Goal: Contribute content

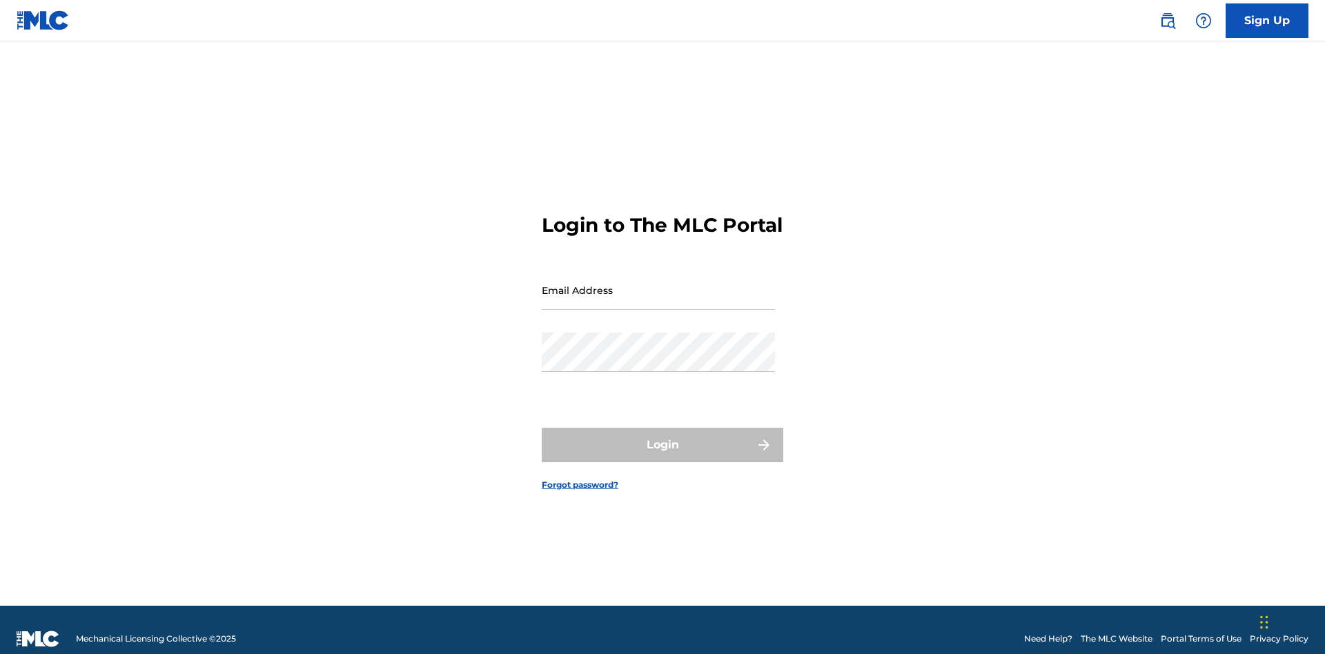
scroll to position [18, 0]
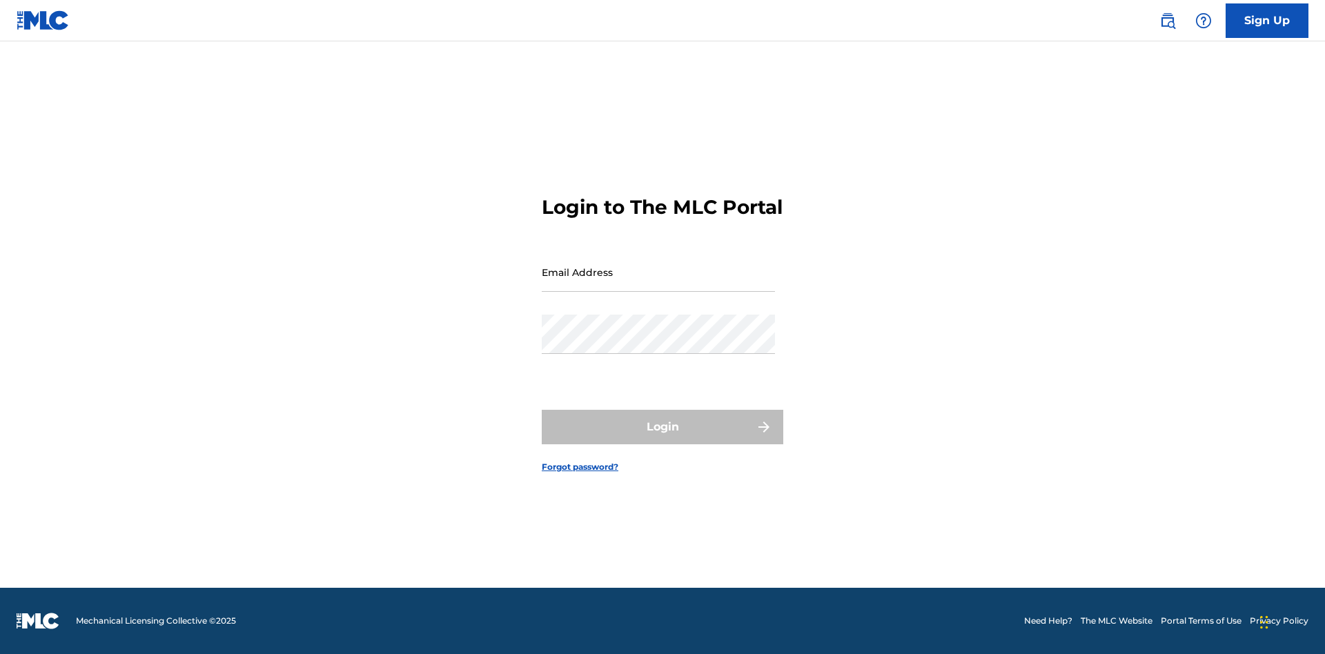
click at [659, 284] on input "Email Address" at bounding box center [658, 272] width 233 height 39
type input "Duke.McTesterson@gmail.com"
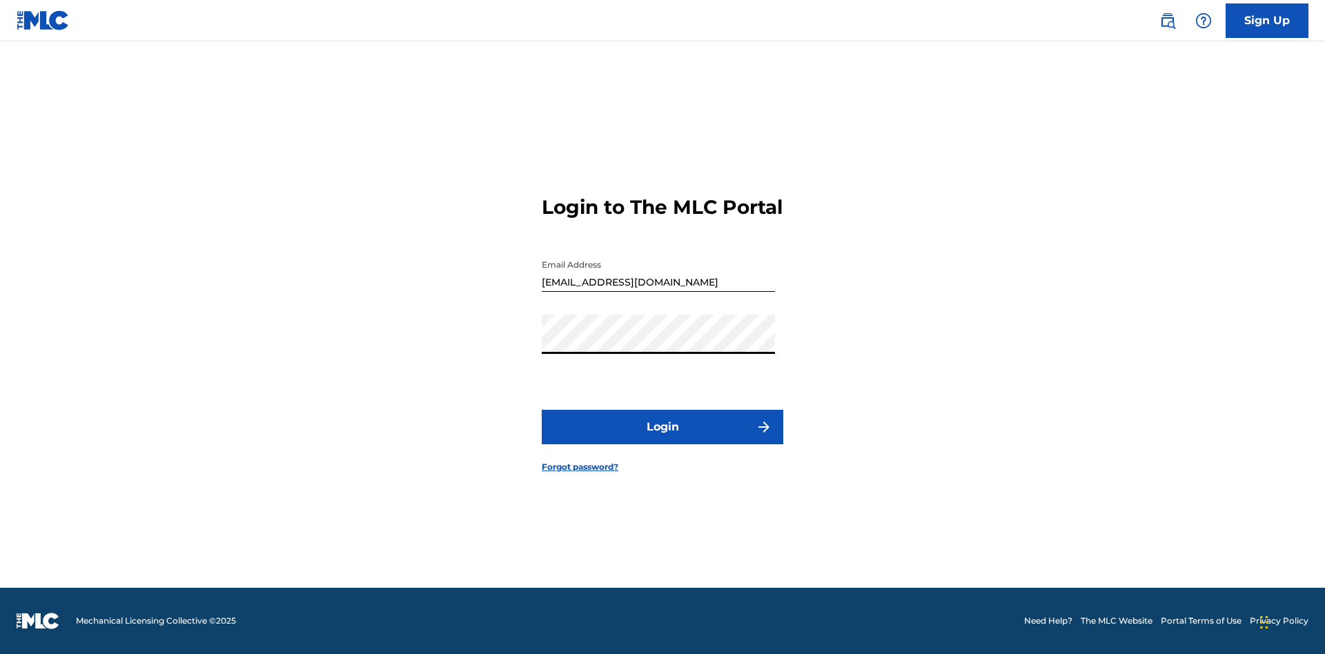
click at [663, 439] on button "Login" at bounding box center [663, 427] width 242 height 35
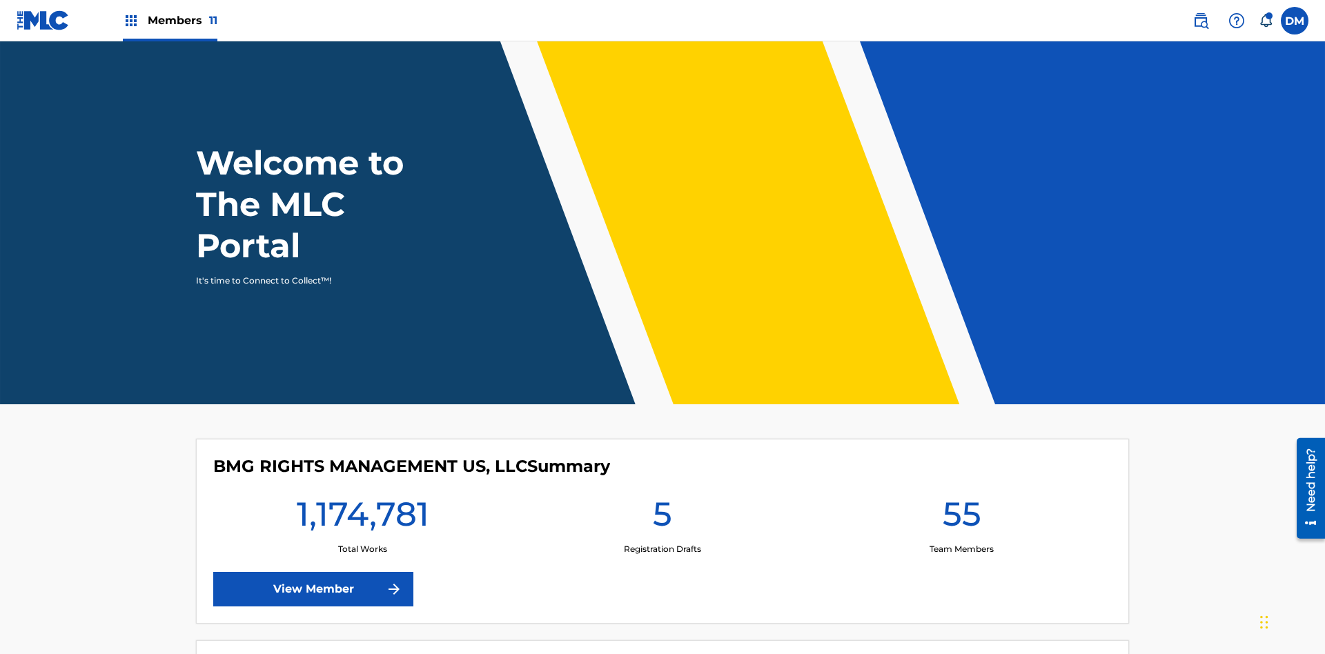
click at [170, 20] on span "Members 11" at bounding box center [183, 20] width 70 height 16
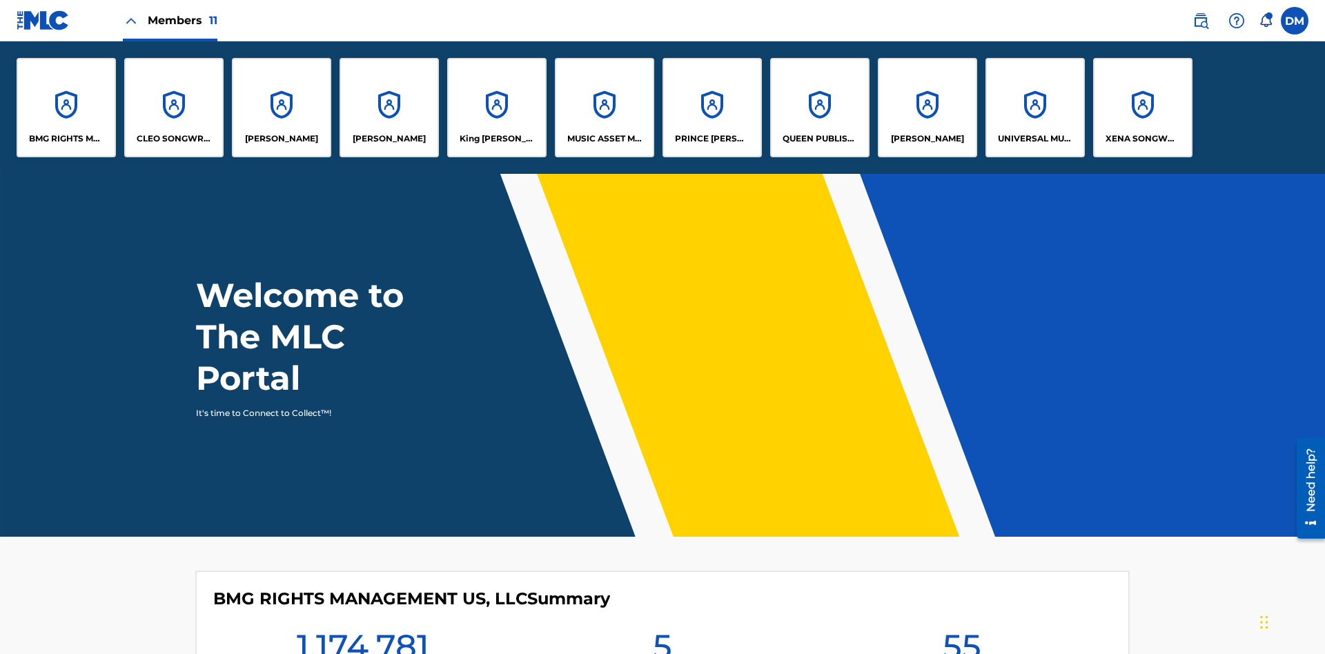
scroll to position [50, 0]
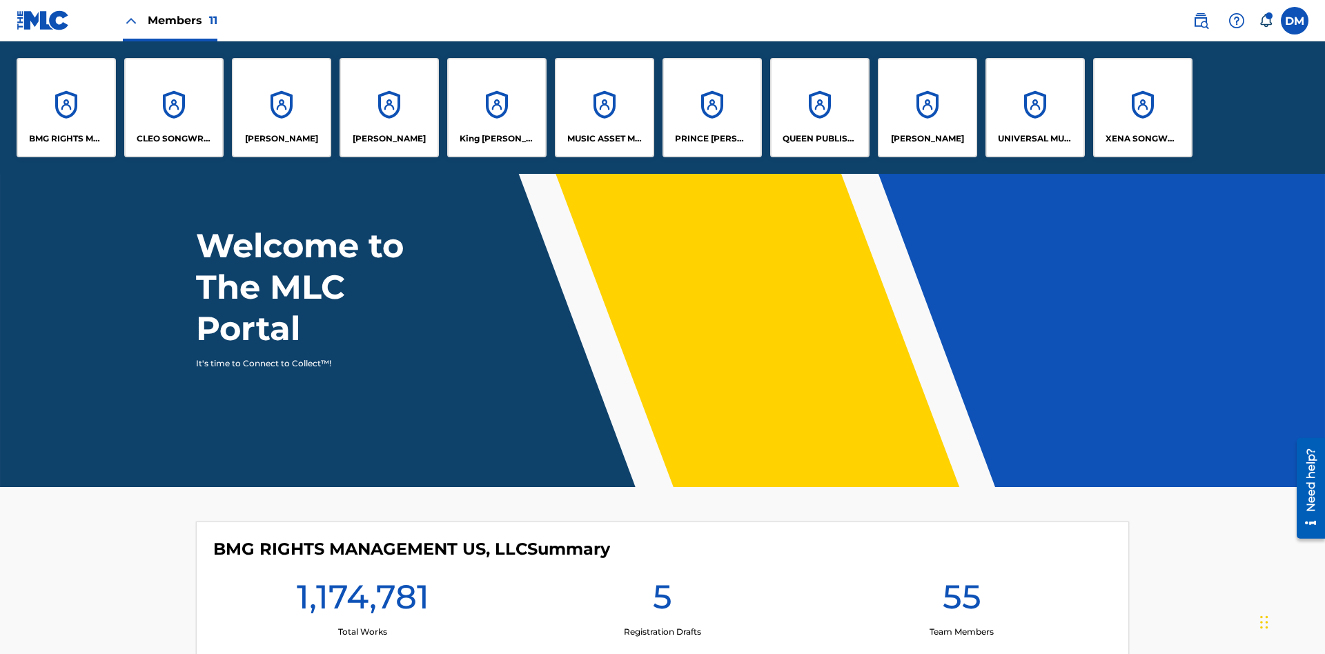
click at [1035, 139] on p "UNIVERSAL MUSIC PUB GROUP" at bounding box center [1035, 139] width 75 height 12
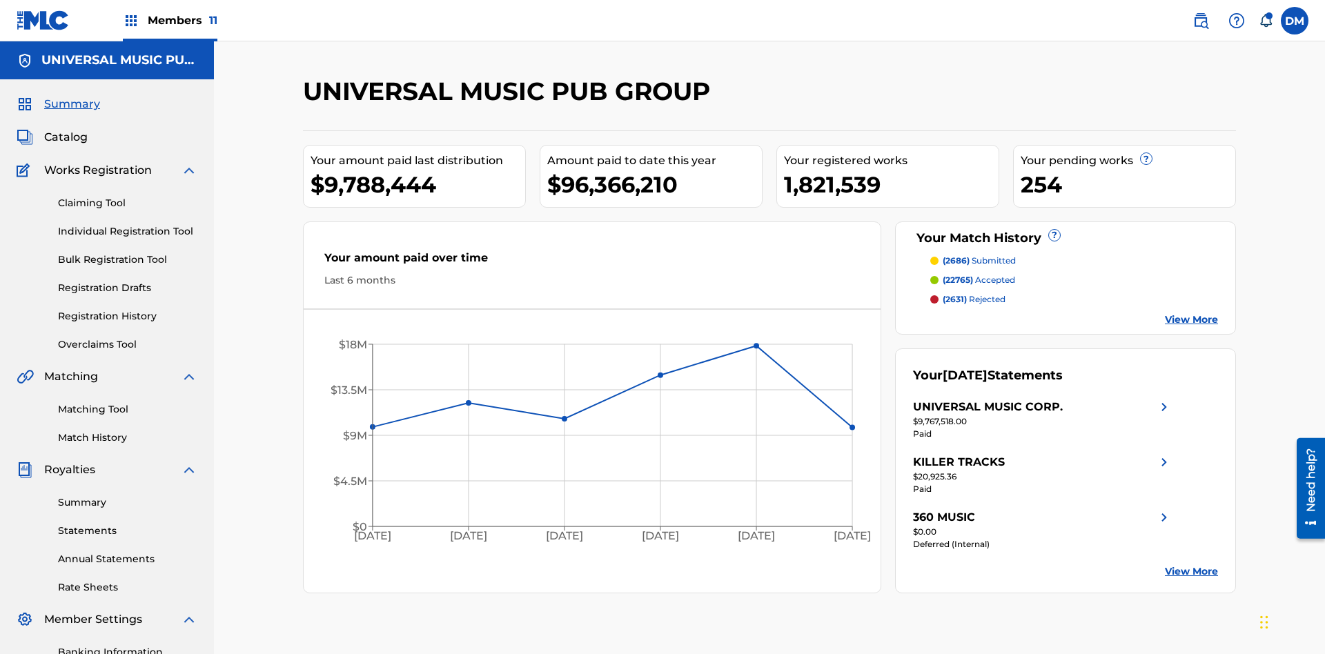
scroll to position [142, 0]
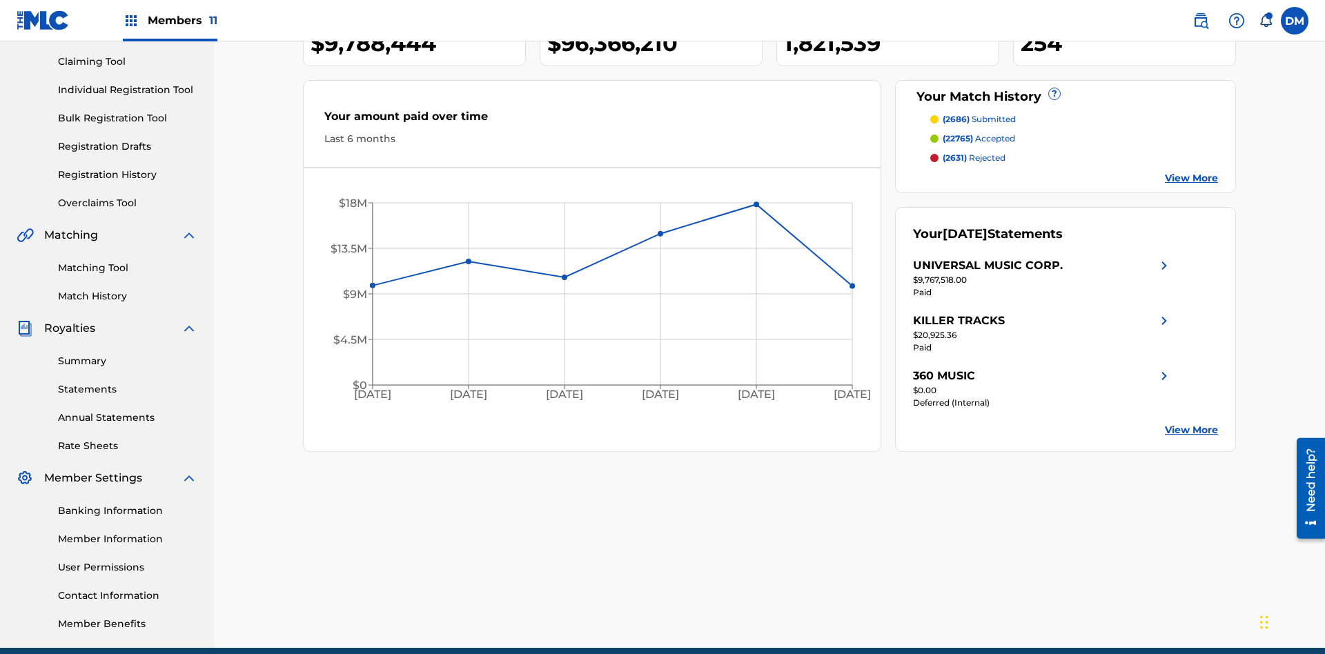
click at [128, 90] on link "Individual Registration Tool" at bounding box center [127, 90] width 139 height 14
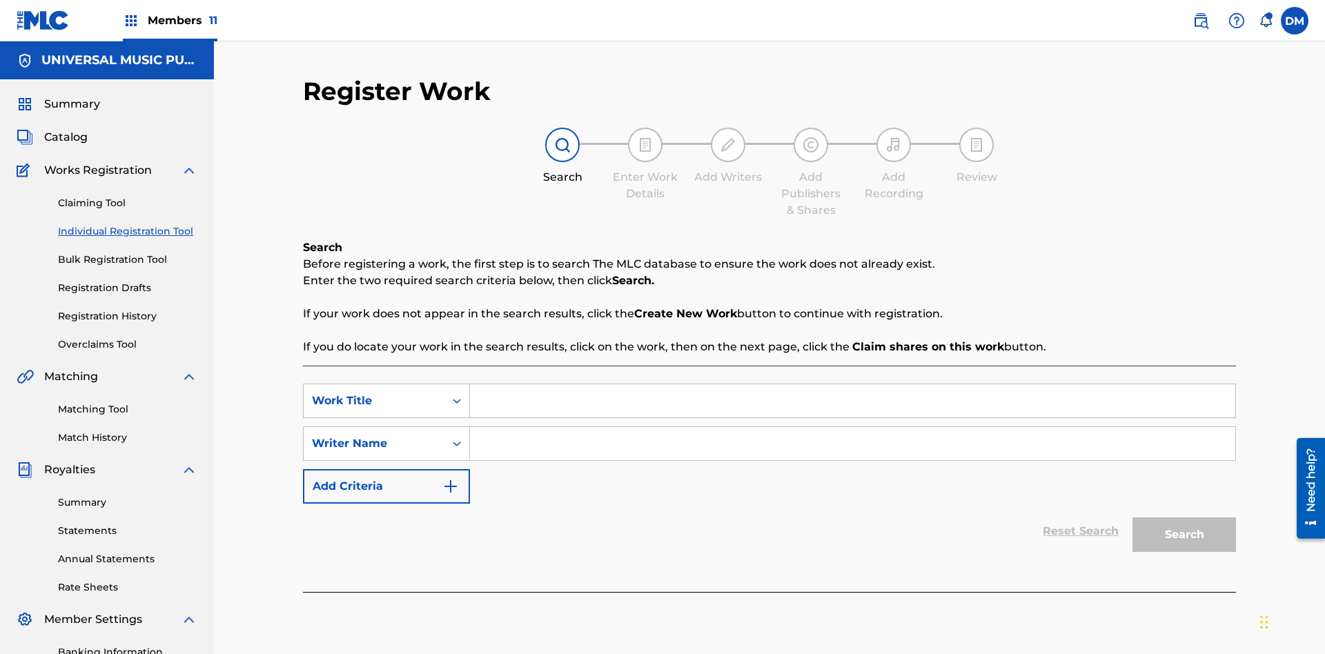
scroll to position [202, 0]
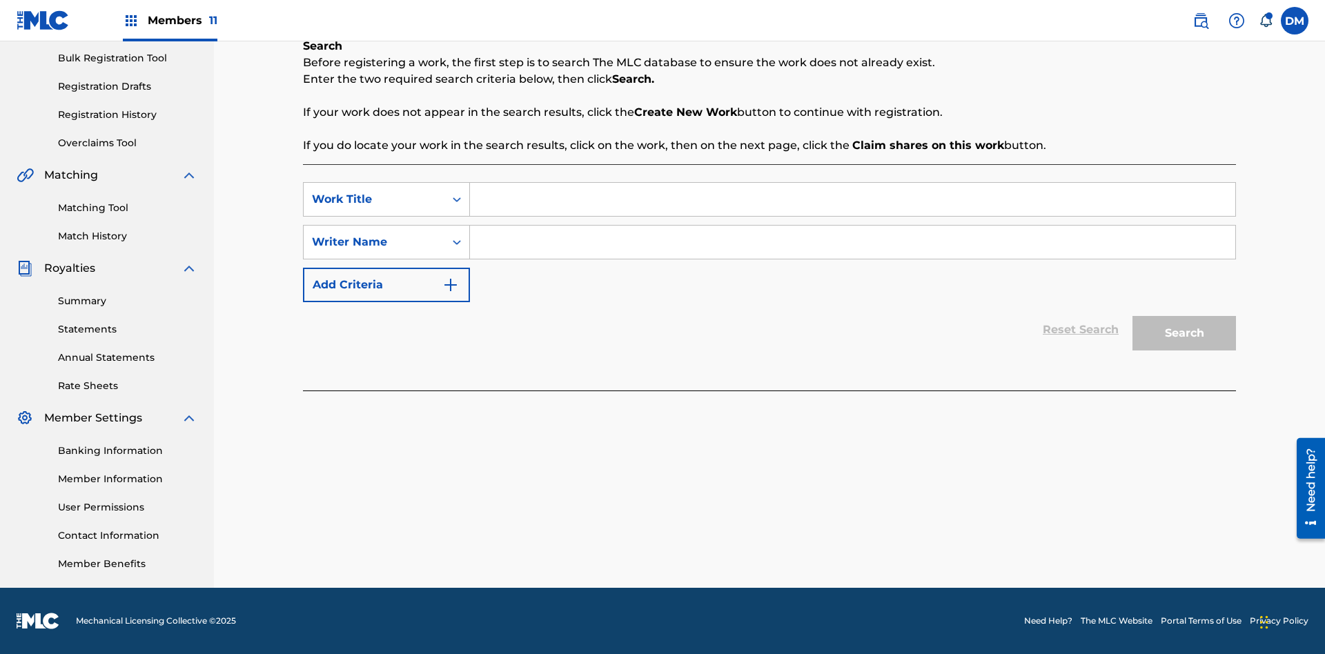
click at [853, 200] on input "Search Form" at bounding box center [853, 199] width 766 height 33
type input "Save At Work Details Page After Adding Alternative Titles"
click at [853, 242] on input "Search Form" at bounding box center [853, 242] width 766 height 33
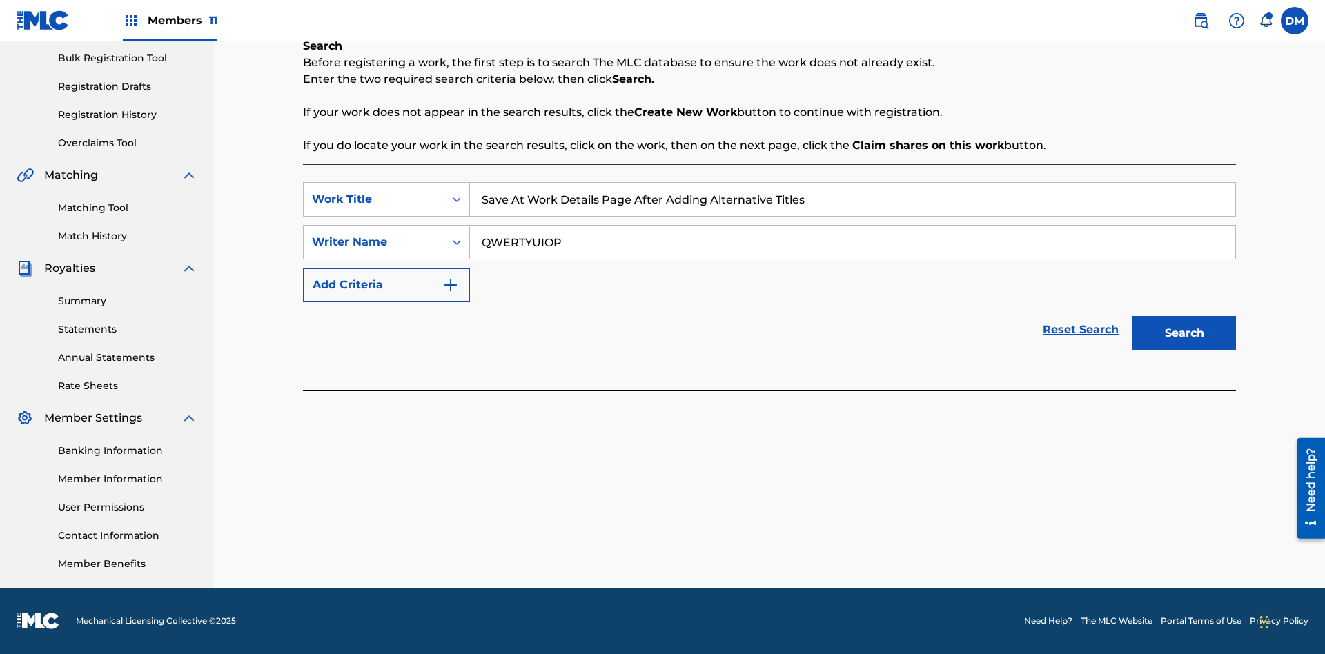
type input "QWERTYUIOP"
click at [1185, 333] on button "Search" at bounding box center [1185, 333] width 104 height 35
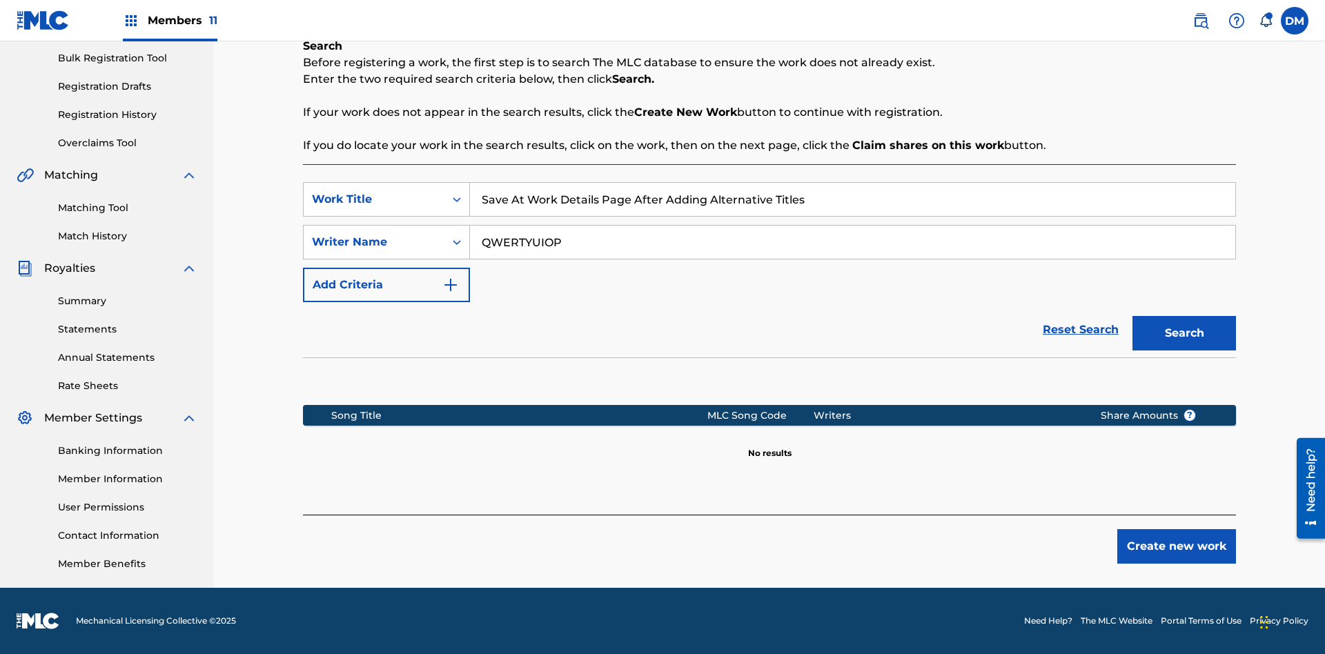
click at [1177, 547] on button "Create new work" at bounding box center [1177, 546] width 119 height 35
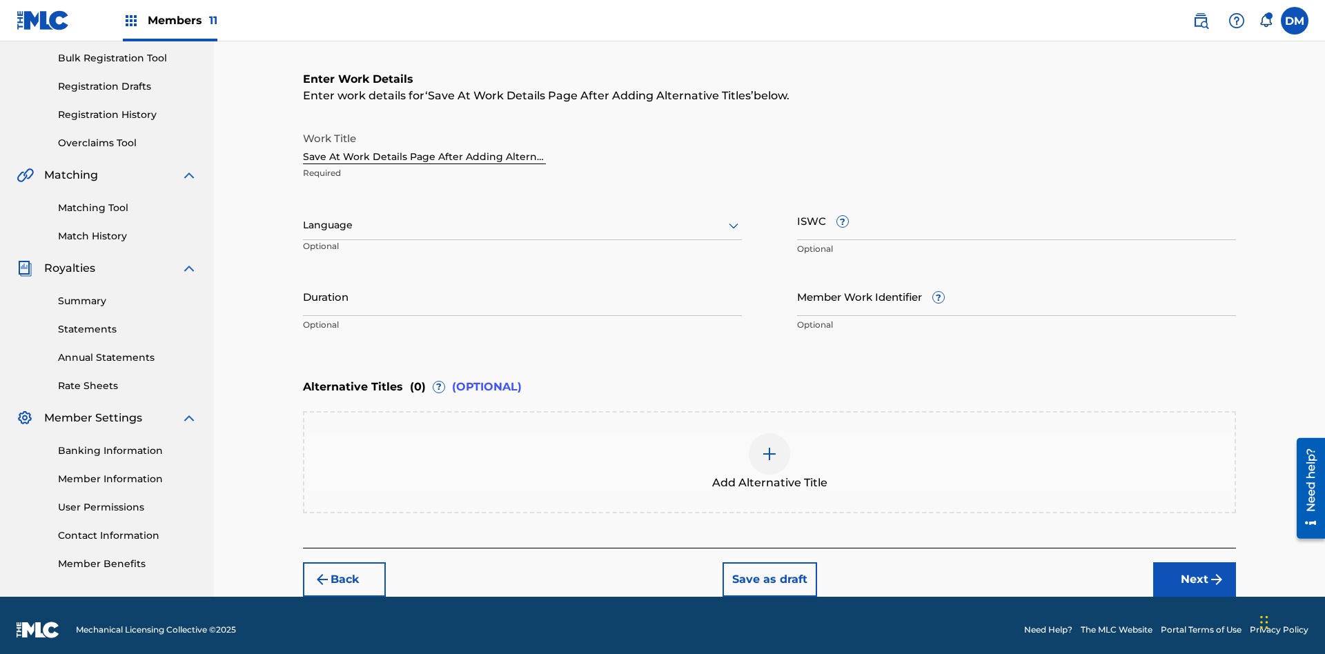
scroll to position [211, 0]
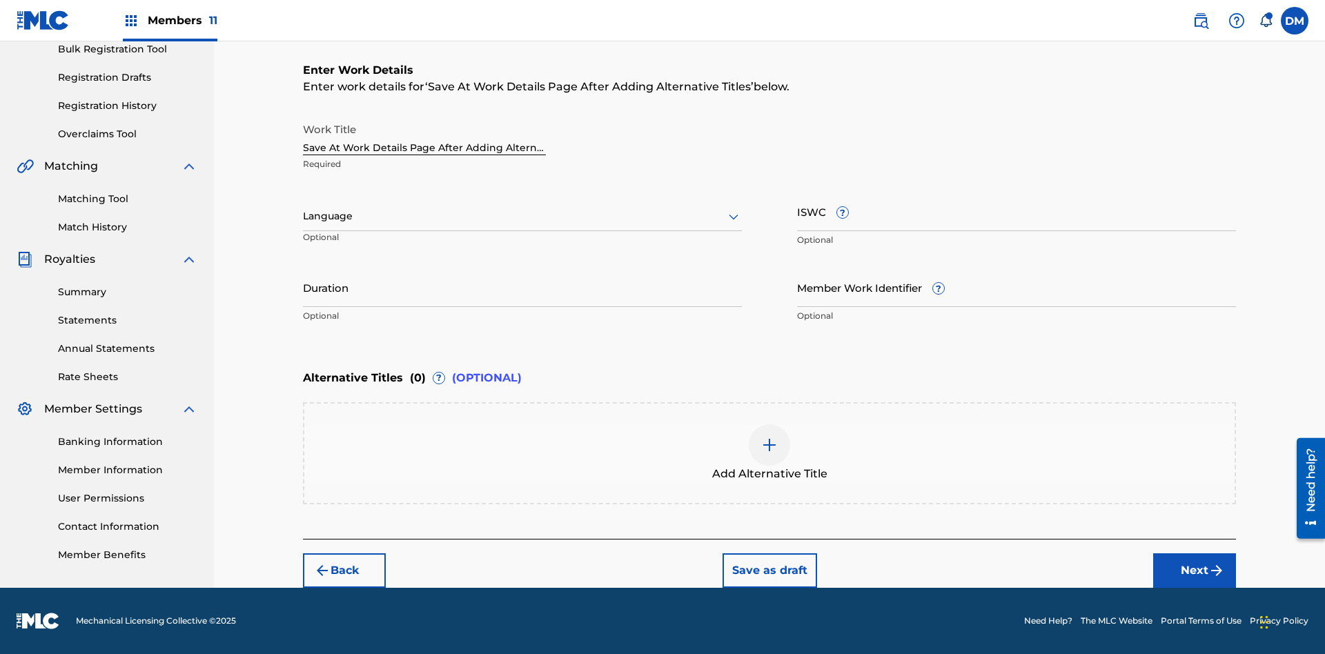
click at [523, 287] on input "Duration" at bounding box center [522, 287] width 439 height 39
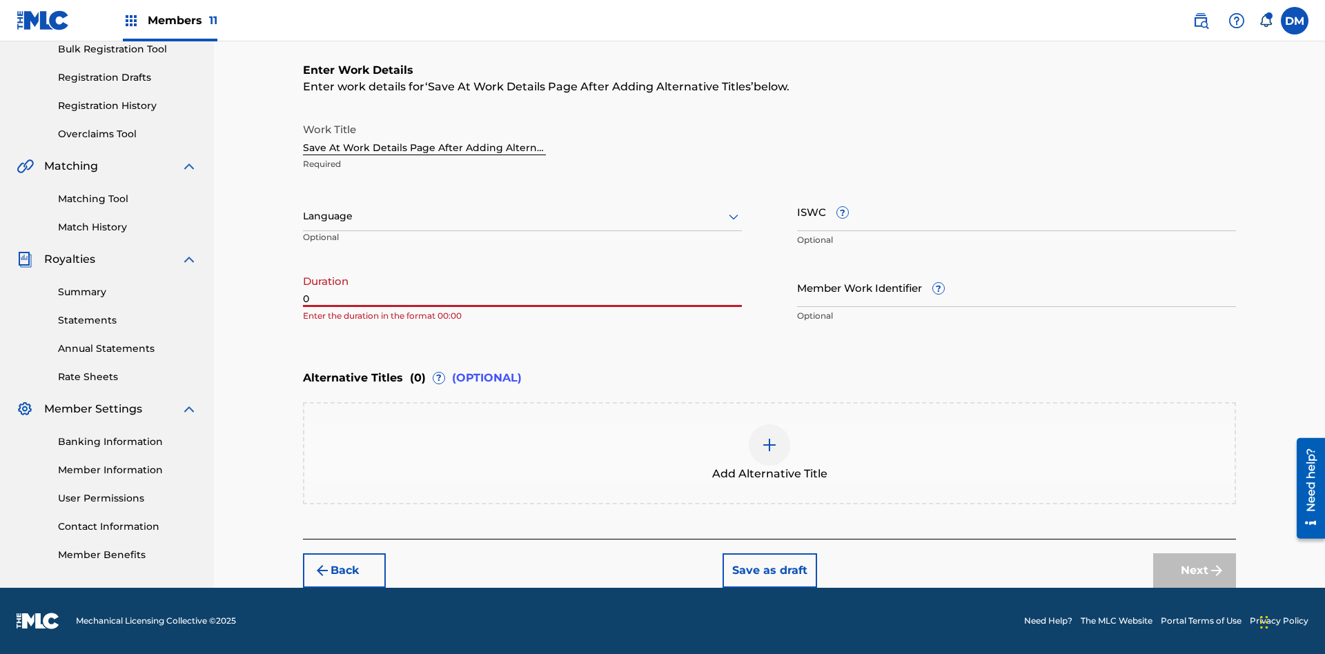
click at [523, 287] on input "0" at bounding box center [522, 287] width 439 height 39
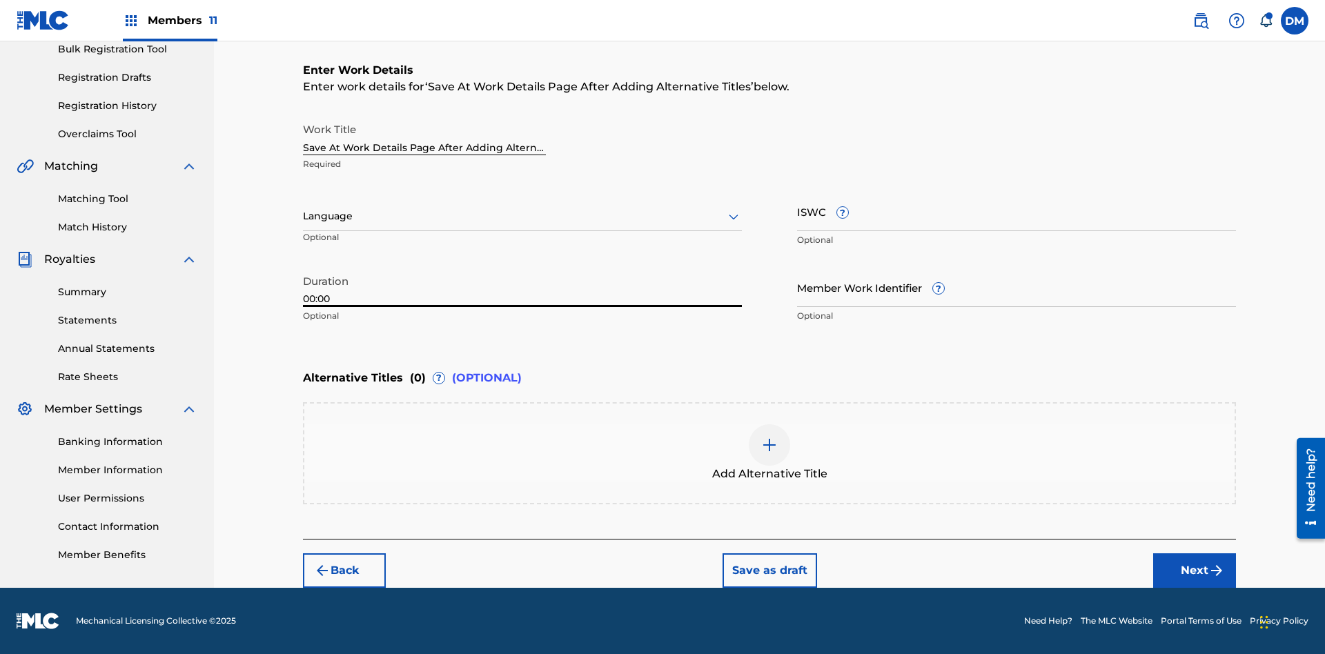
type input "00:00"
click at [734, 217] on icon at bounding box center [734, 216] width 17 height 17
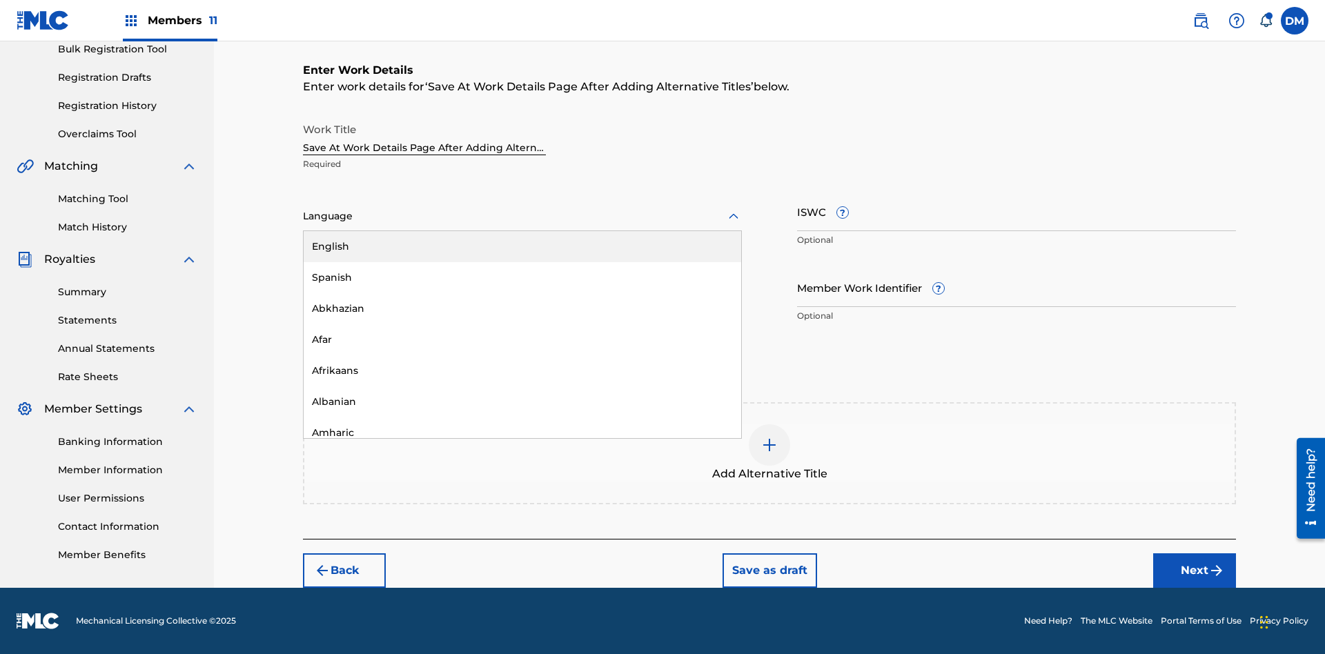
click at [523, 340] on div "Afar" at bounding box center [523, 339] width 438 height 31
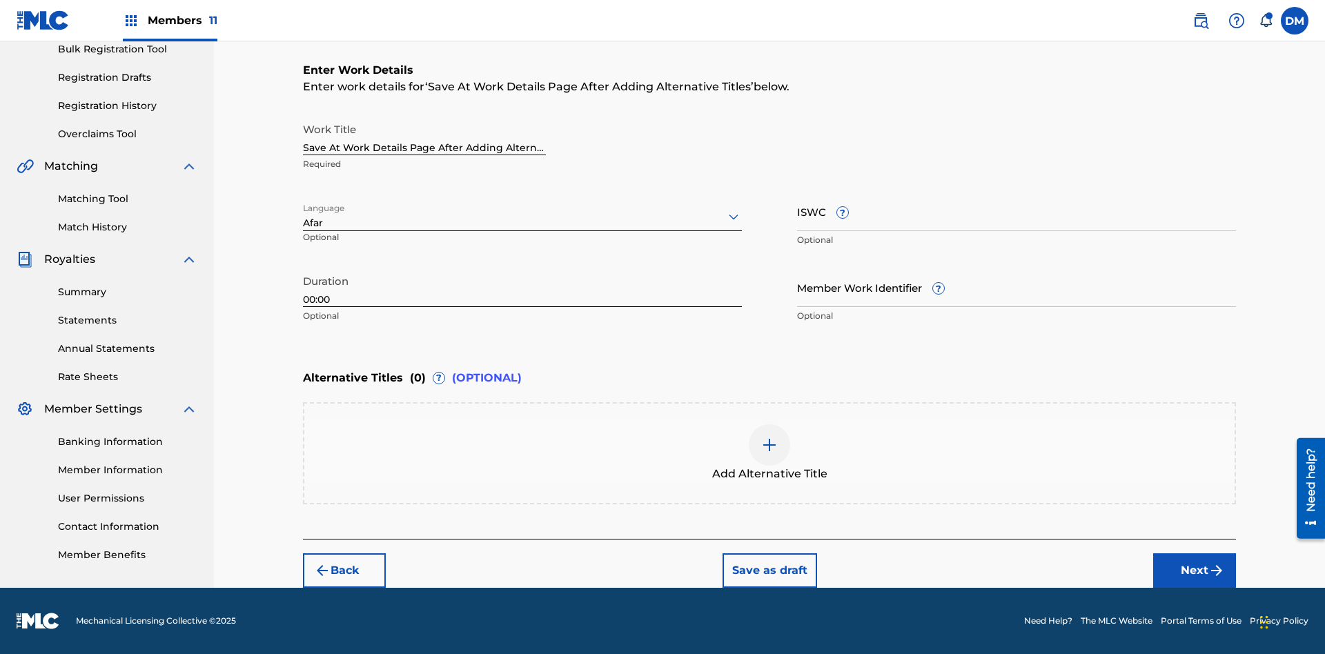
click at [1017, 287] on input "Member Work Identifier ?" at bounding box center [1016, 287] width 439 height 39
type input "2025.08.22.04"
click at [1017, 211] on input "ISWC ?" at bounding box center [1016, 211] width 439 height 39
type input "T-123.456.789-4"
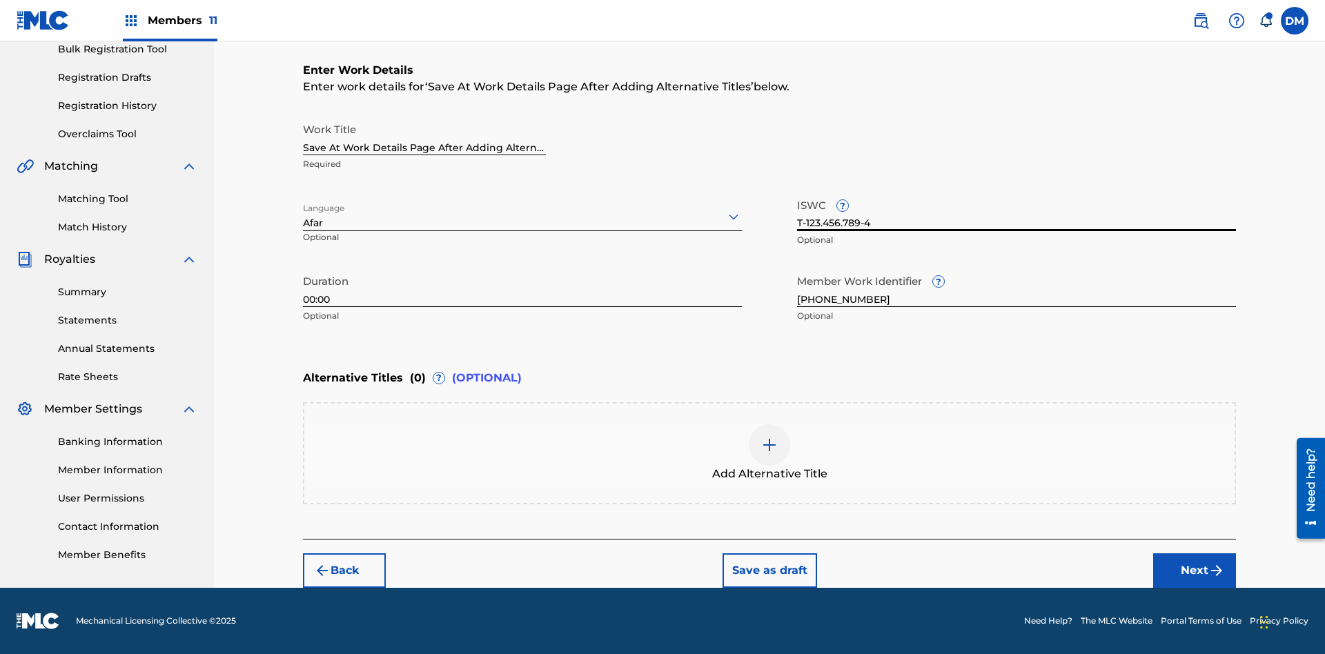
click at [770, 453] on img at bounding box center [769, 445] width 17 height 17
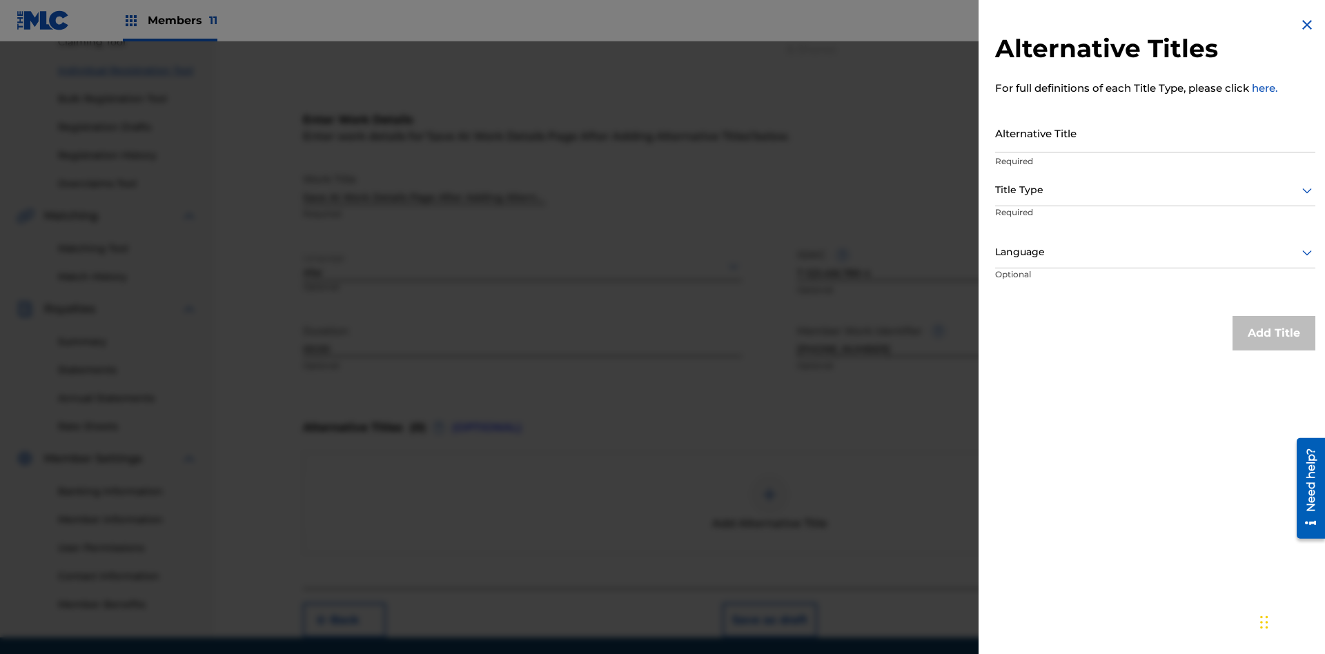
click at [1156, 133] on input "Alternative Title" at bounding box center [1155, 132] width 320 height 39
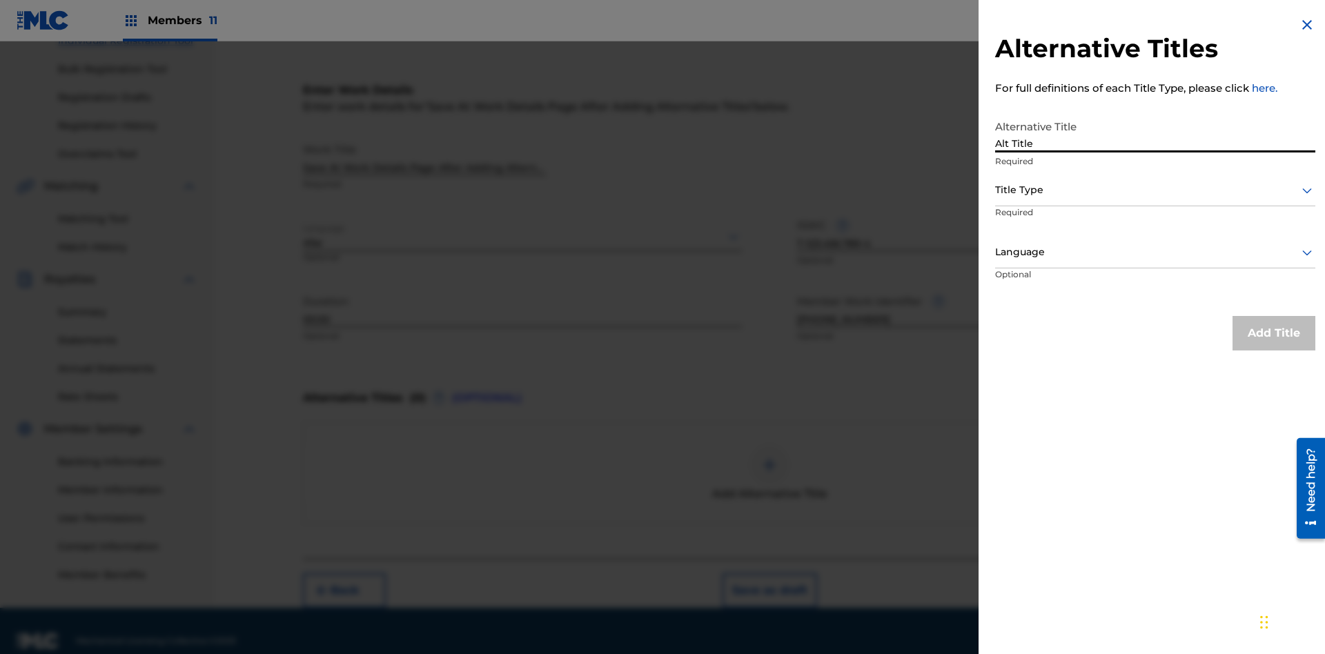
scroll to position [211, 0]
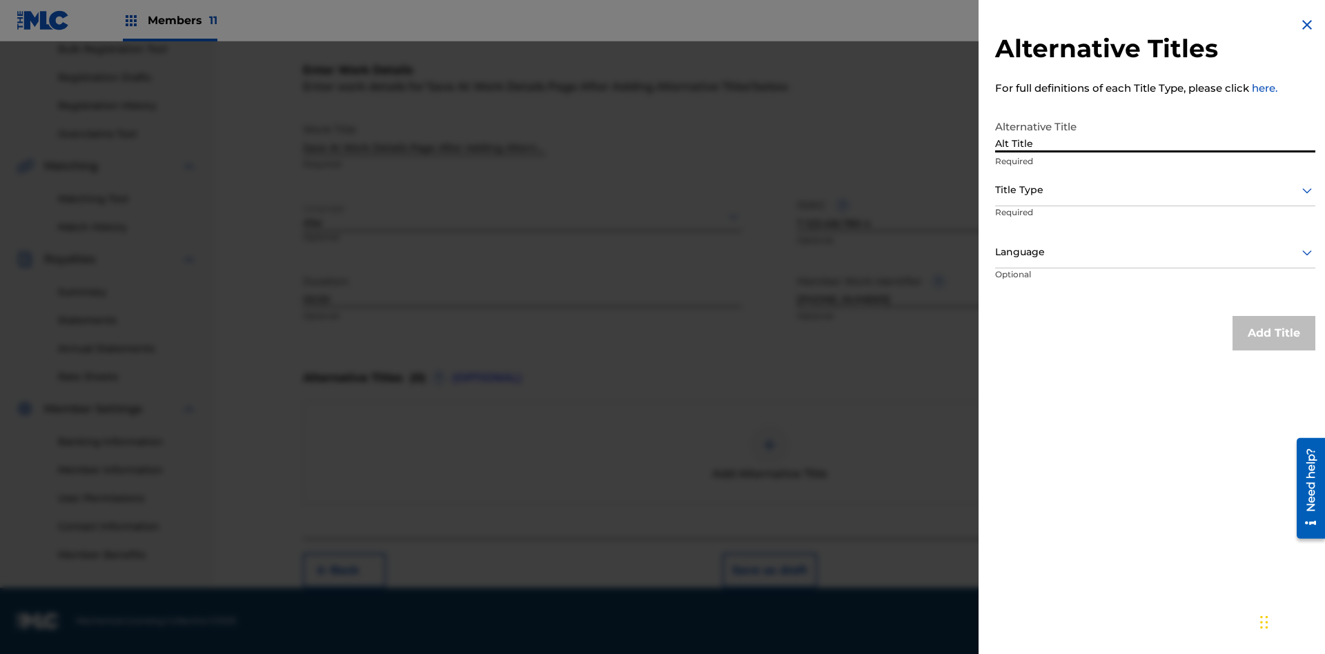
type input "Alt Title"
click at [1156, 190] on div at bounding box center [1155, 190] width 320 height 17
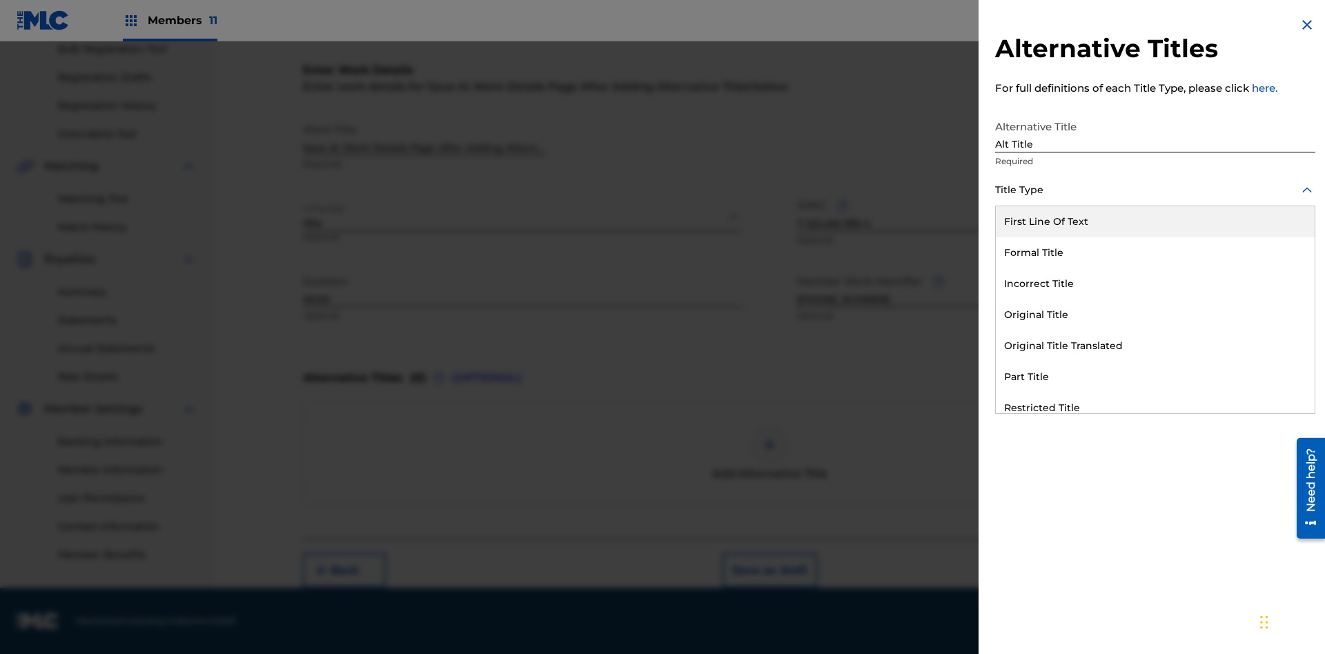
click at [1156, 315] on div "Original Title" at bounding box center [1155, 315] width 319 height 31
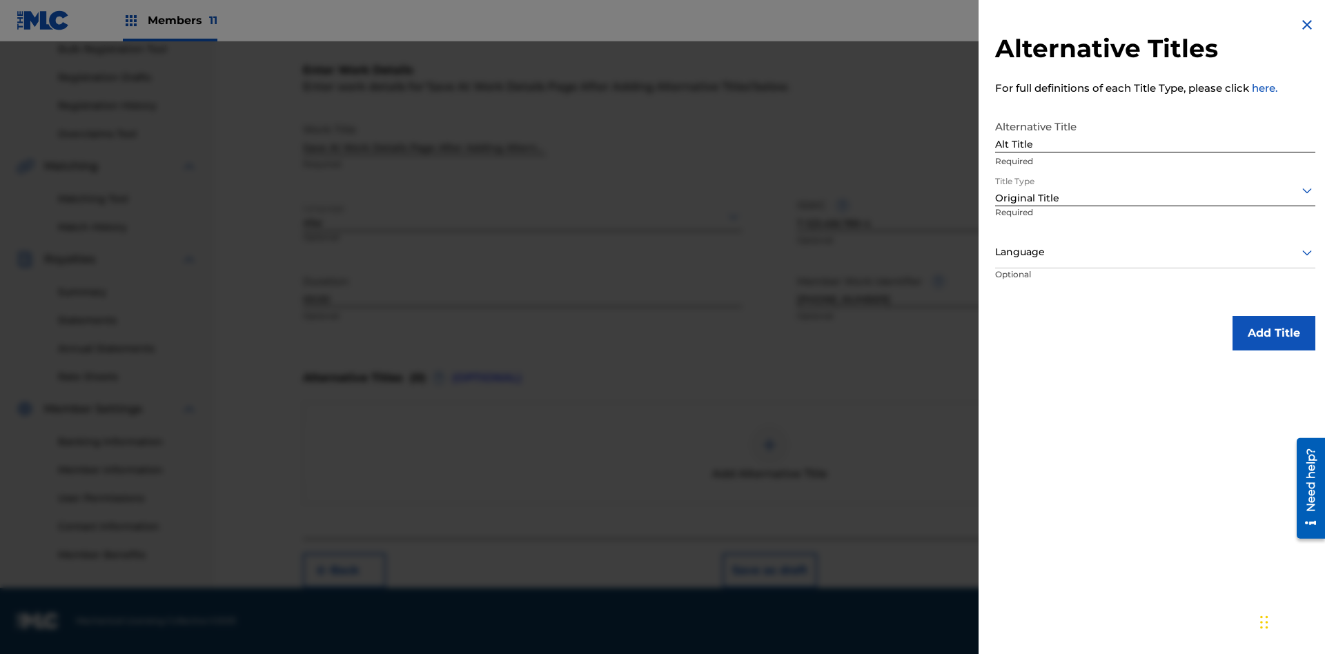
click at [1156, 252] on div at bounding box center [1155, 252] width 320 height 17
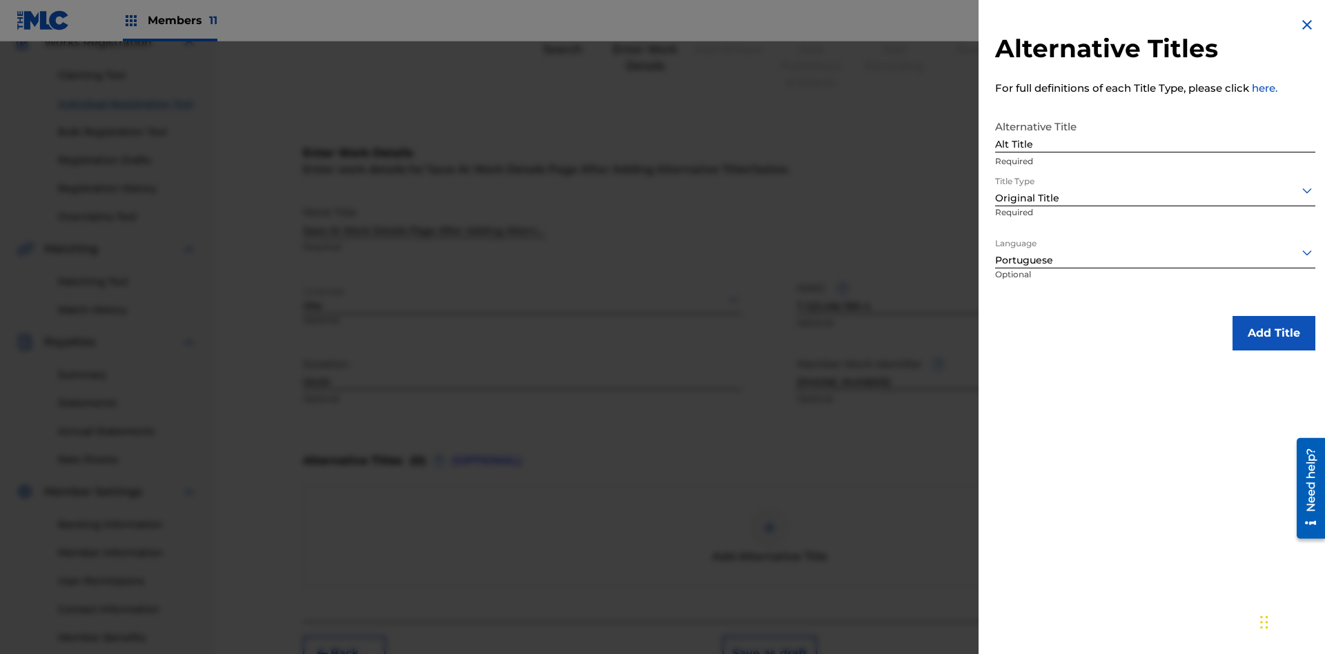
click at [1274, 333] on button "Add Title" at bounding box center [1274, 333] width 83 height 35
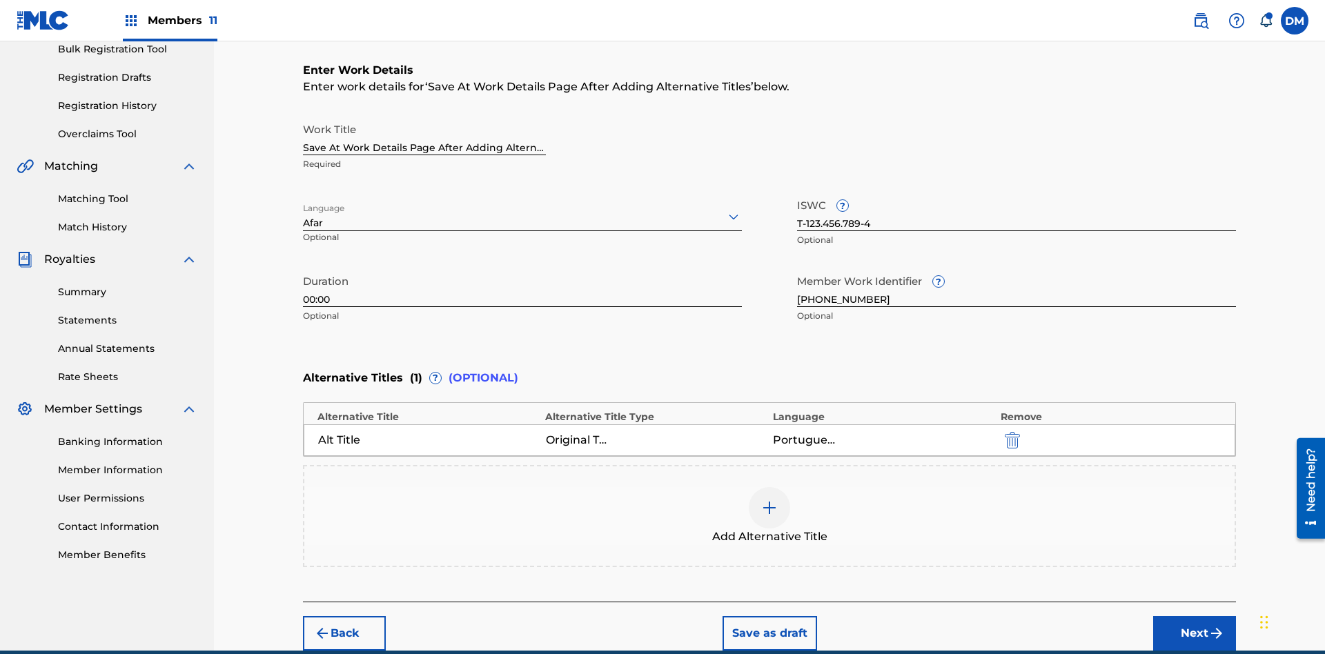
scroll to position [273, 0]
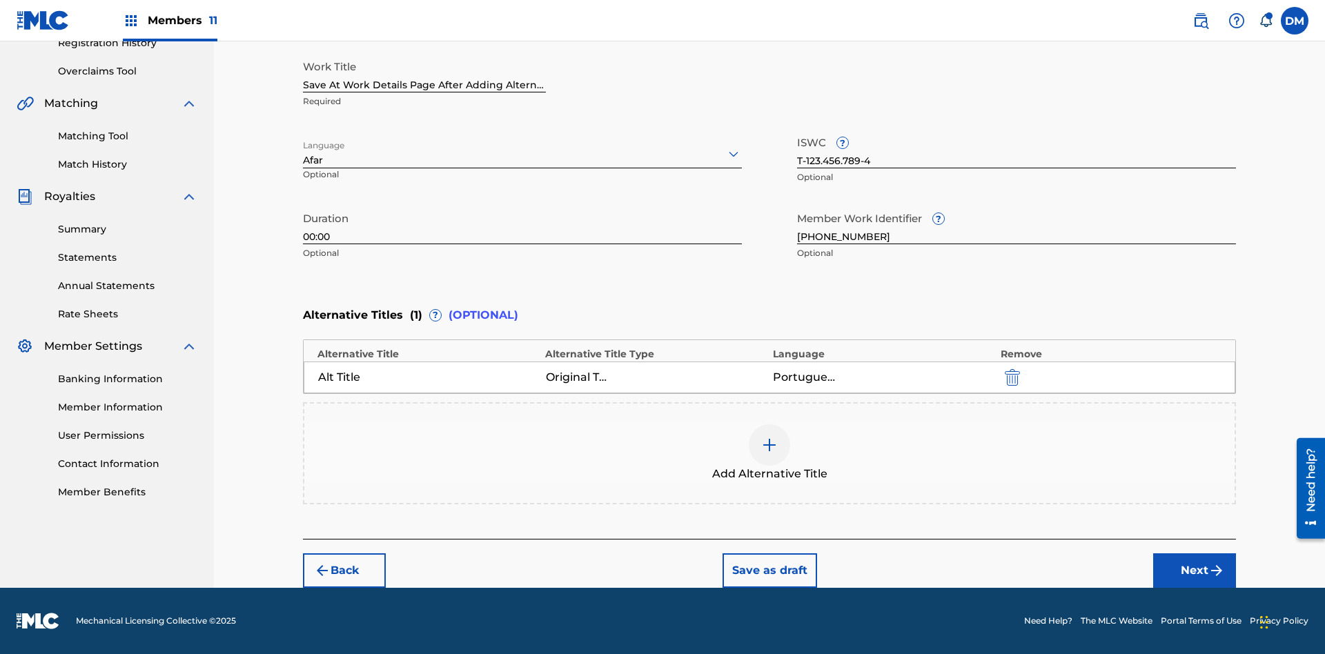
click at [769, 571] on button "Save as draft" at bounding box center [770, 571] width 95 height 35
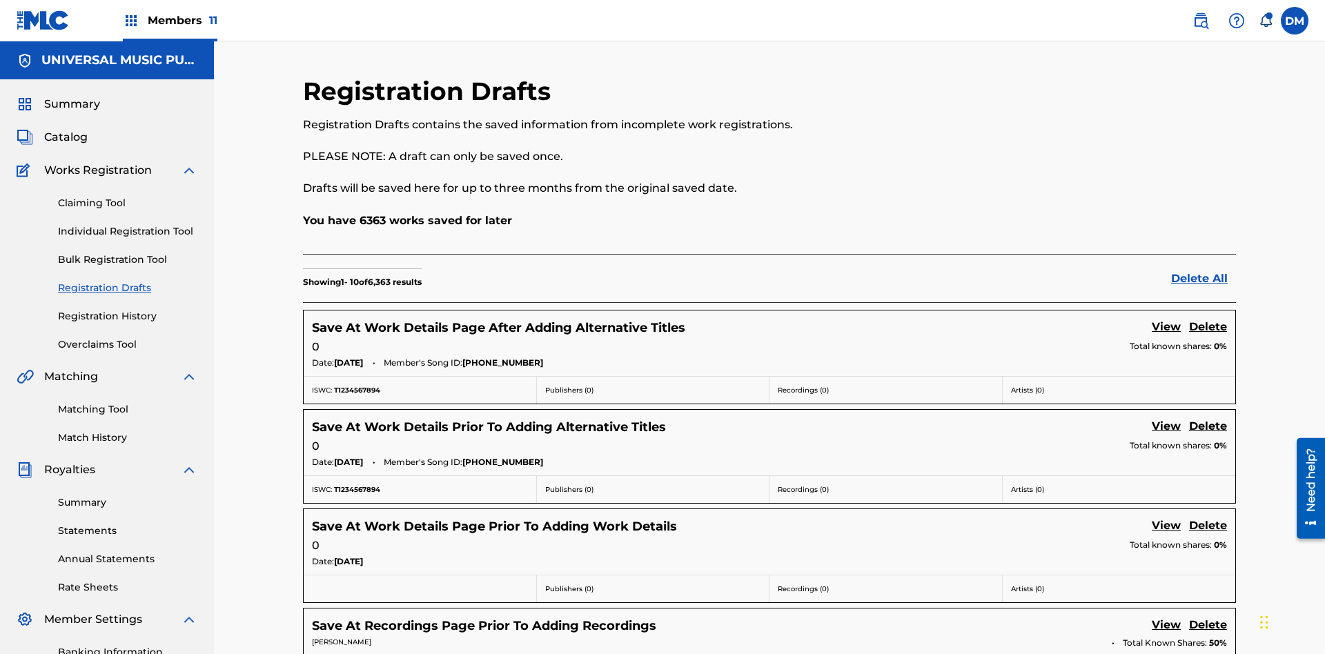
scroll to position [236, 0]
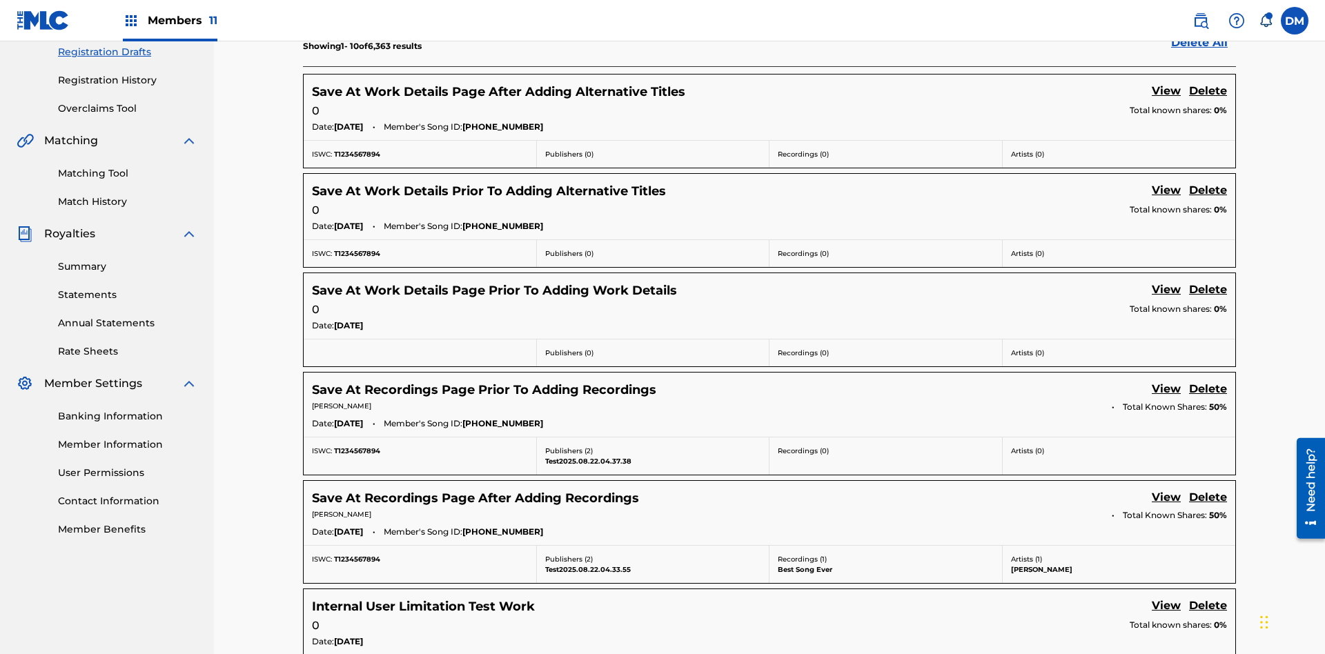
click at [1167, 92] on link "View" at bounding box center [1166, 92] width 29 height 19
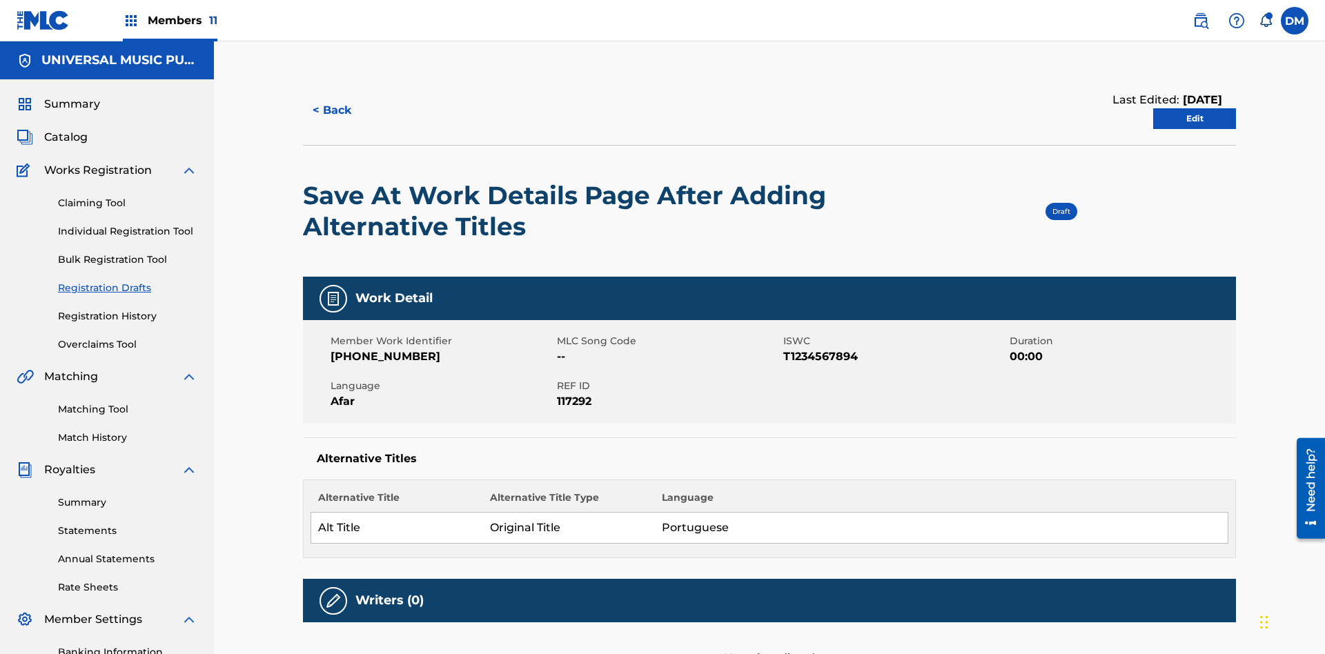
scroll to position [26, 0]
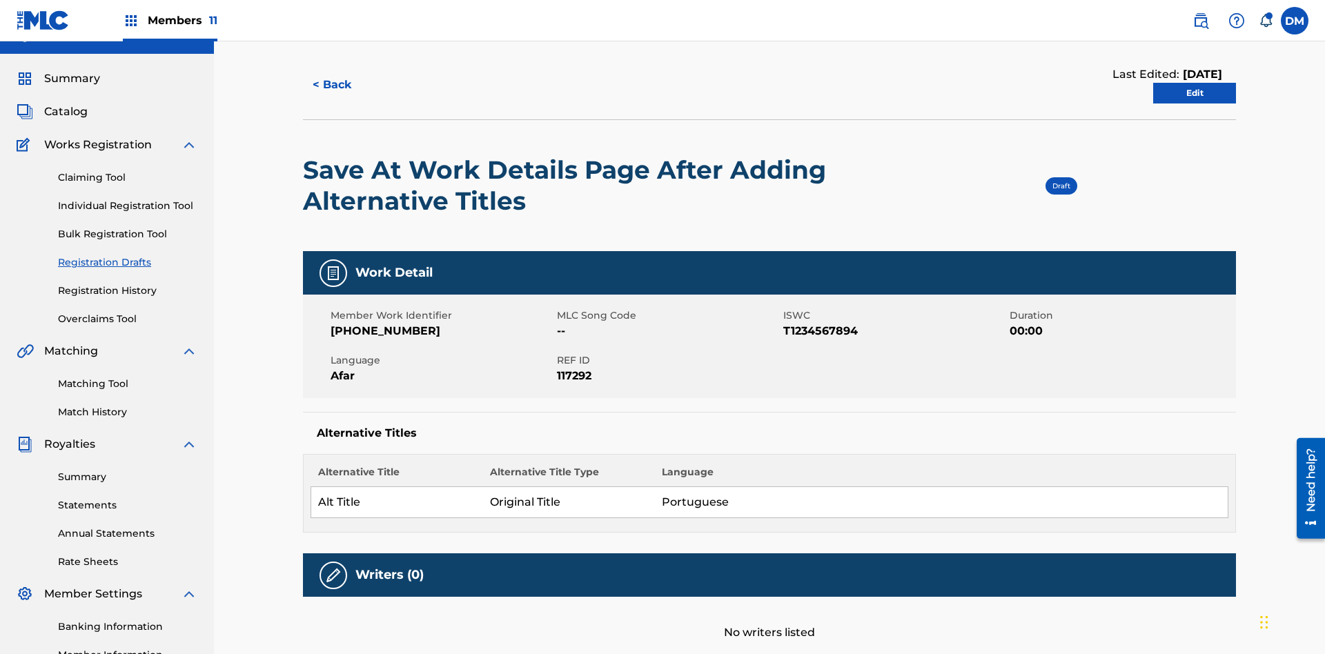
click at [1195, 93] on link "Edit" at bounding box center [1195, 93] width 83 height 21
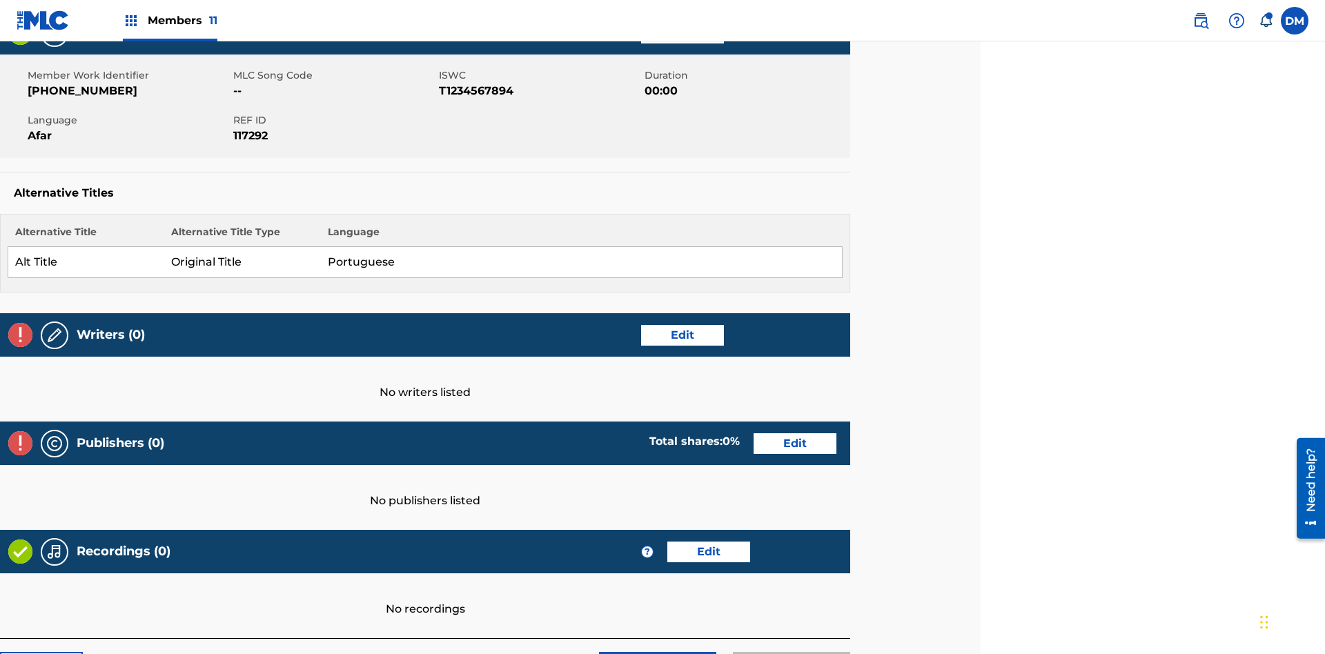
scroll to position [336, 344]
